Goal: Transaction & Acquisition: Purchase product/service

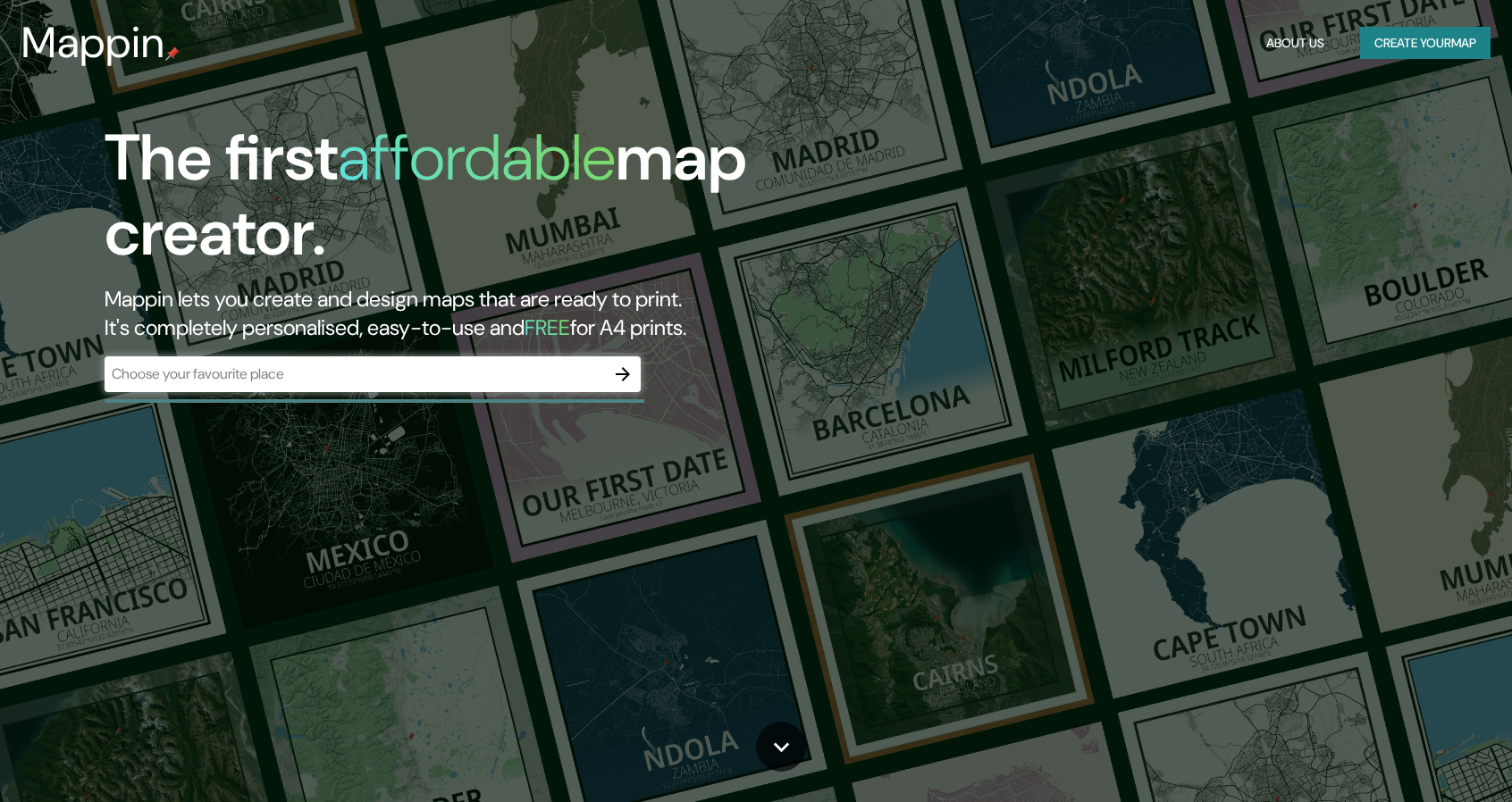
click at [353, 384] on div "​" at bounding box center [372, 374] width 536 height 36
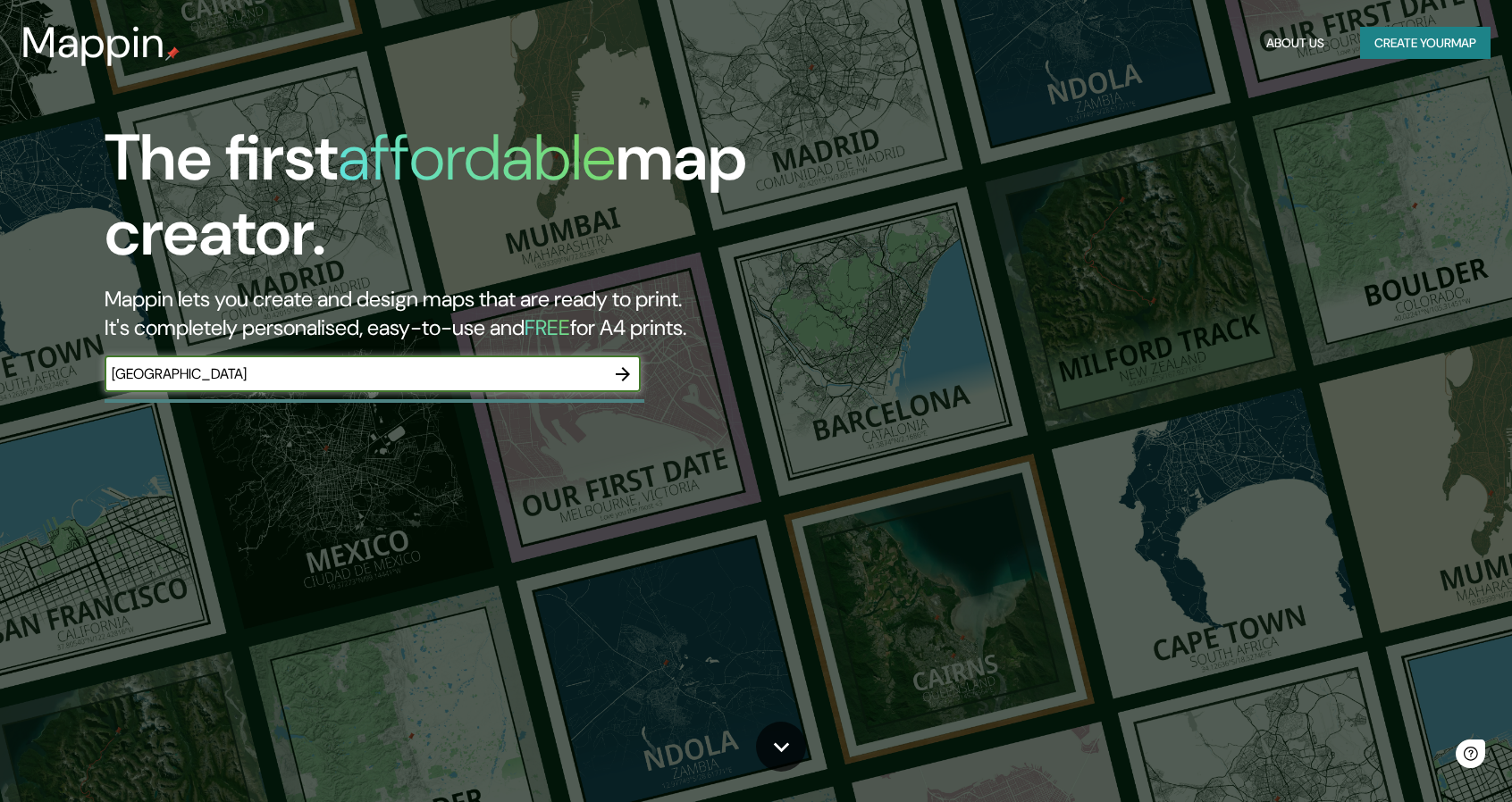
type input "[GEOGRAPHIC_DATA]"
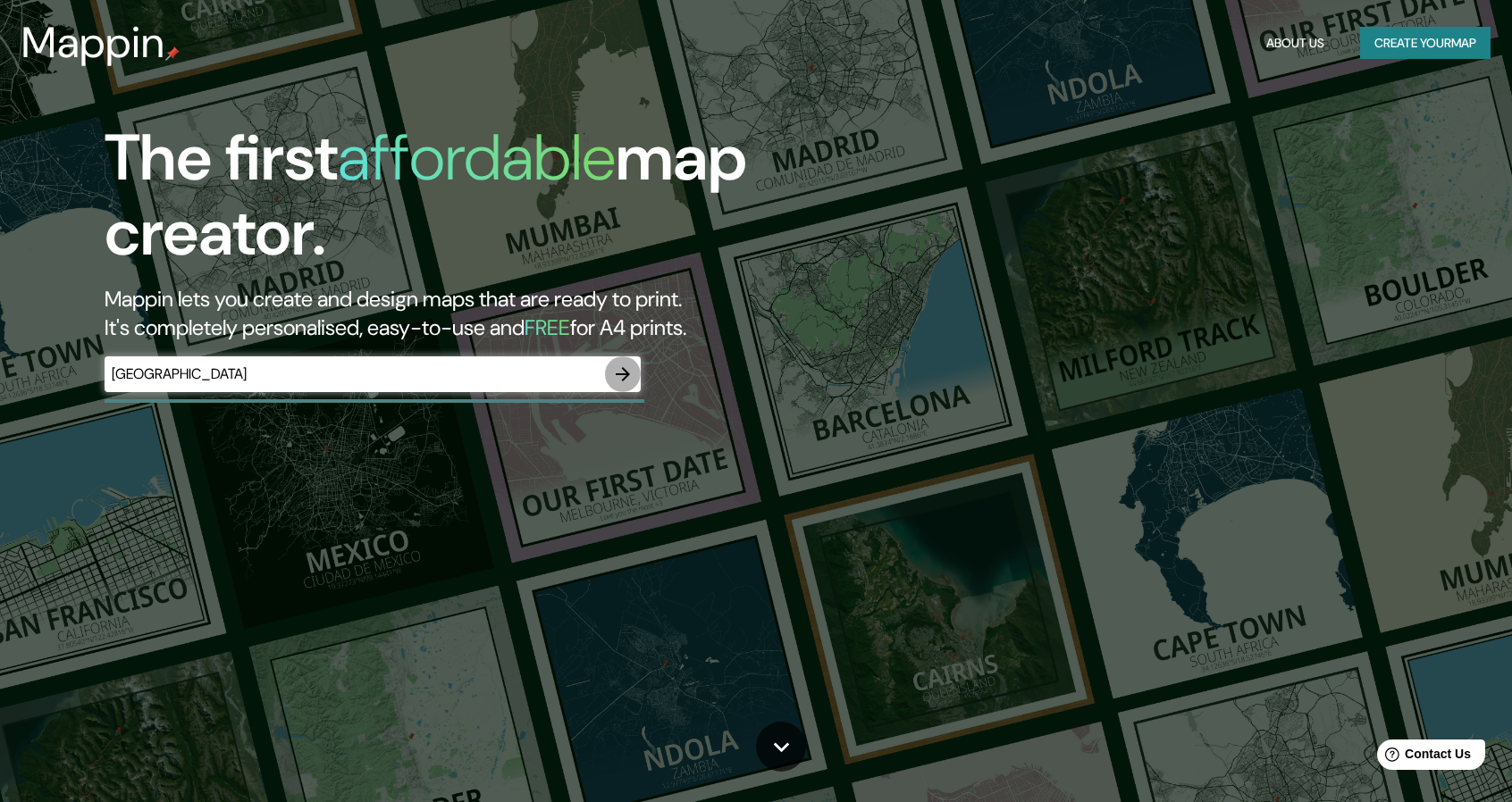
click at [617, 373] on icon "button" at bounding box center [622, 374] width 21 height 21
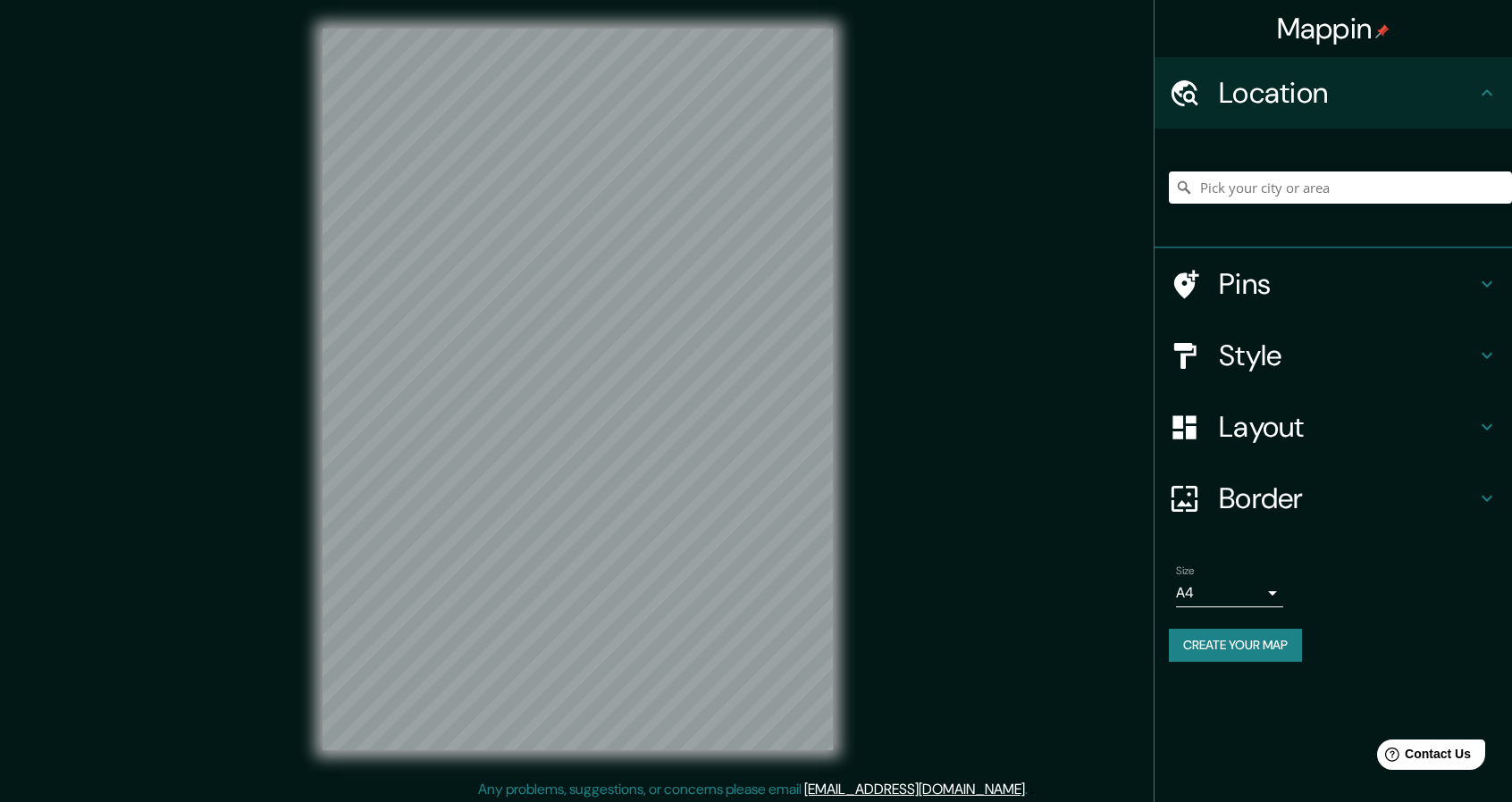
click at [1238, 601] on body "Mappin Location Pins Style Layout Border Choose a border. Hint : you can make l…" at bounding box center [756, 401] width 1512 height 802
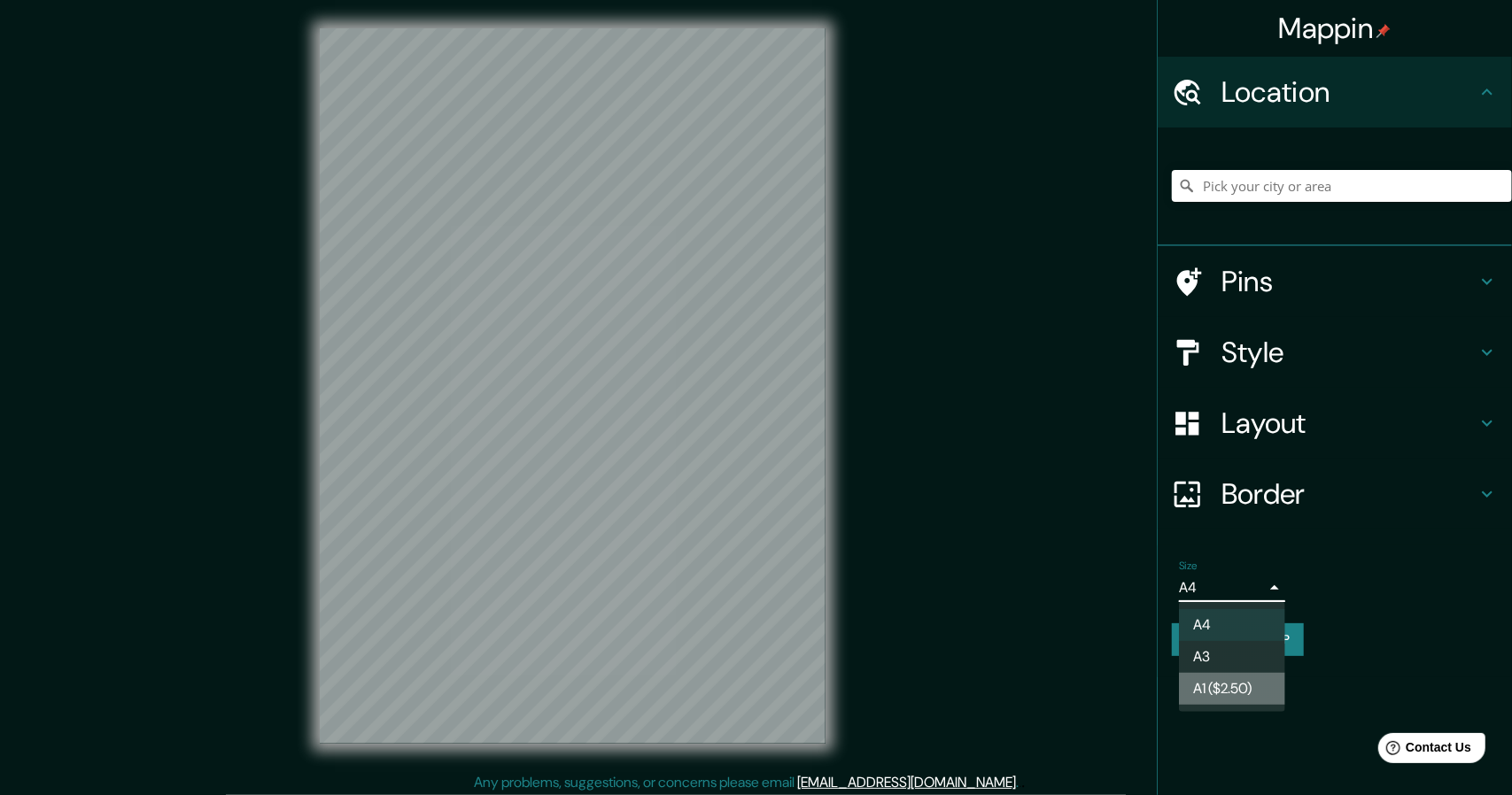
click at [1227, 690] on li "A1 ($2.50)" at bounding box center [1231, 689] width 106 height 32
type input "a3"
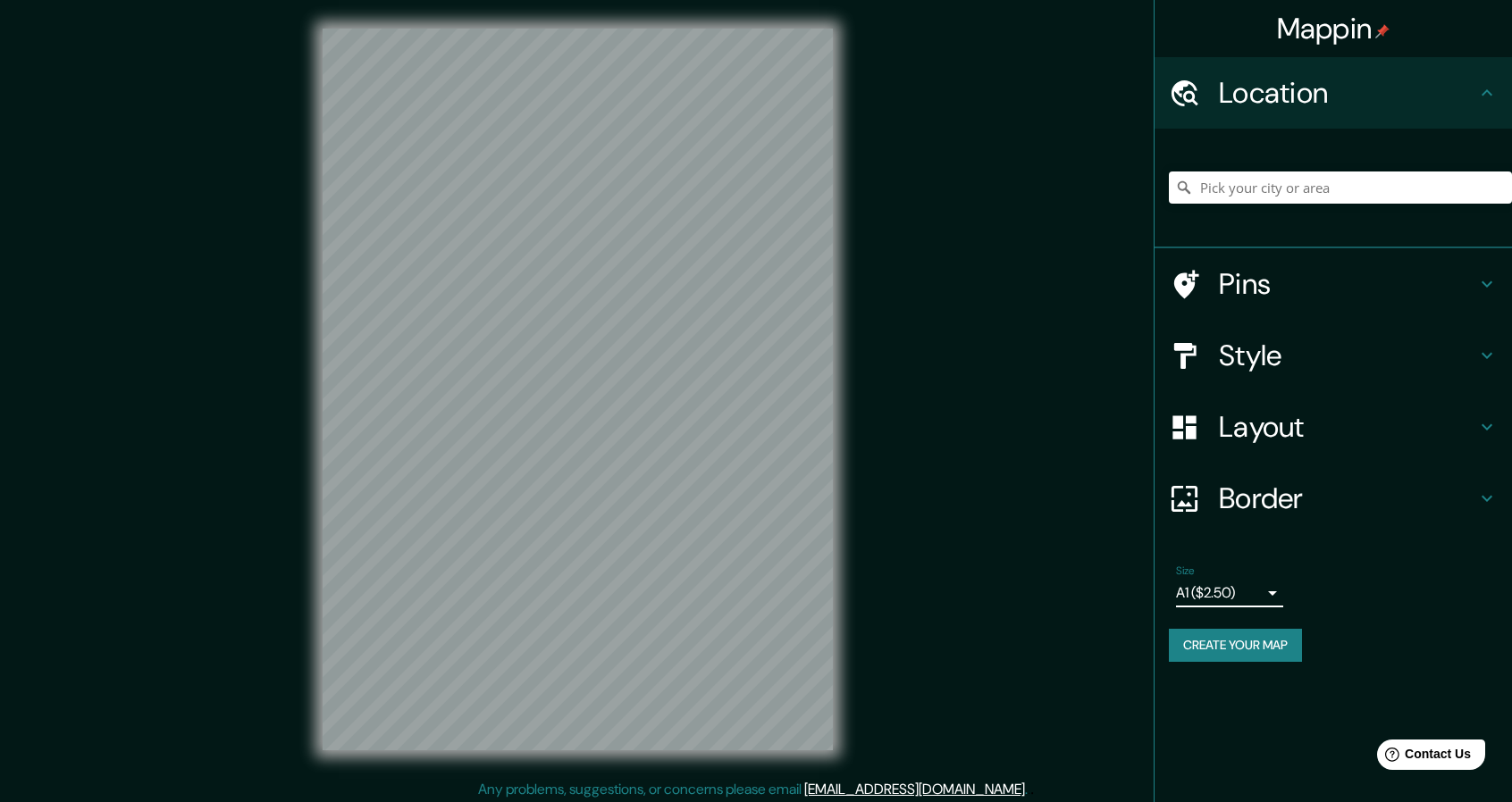
click at [1486, 93] on icon at bounding box center [1486, 92] width 21 height 21
click at [1267, 194] on input "Pick your city or area" at bounding box center [1340, 188] width 343 height 32
type input "[GEOGRAPHIC_DATA]"
